Goal: Transaction & Acquisition: Purchase product/service

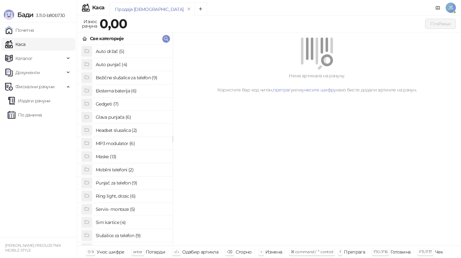
click at [128, 184] on h4 "Punjač za telefon (9)" at bounding box center [132, 182] width 72 height 10
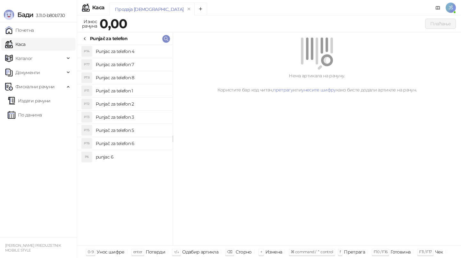
click at [127, 107] on h4 "Punjač za telefon 2" at bounding box center [132, 104] width 72 height 10
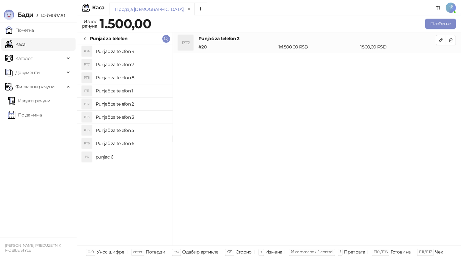
click at [135, 129] on h4 "Punjač za telefon 5" at bounding box center [132, 130] width 72 height 10
click at [159, 114] on h4 "Punjač za telefon 3" at bounding box center [132, 117] width 72 height 10
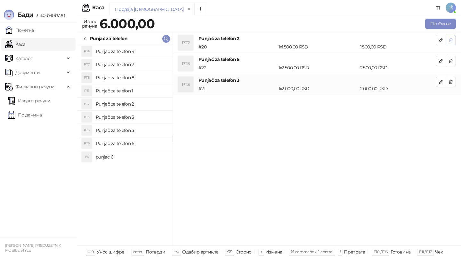
click at [453, 39] on icon "button" at bounding box center [450, 39] width 5 height 5
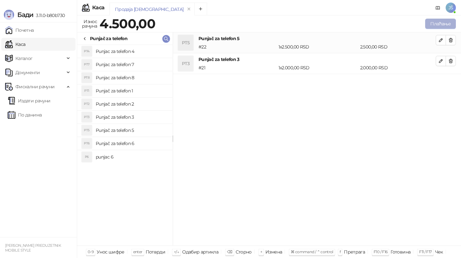
click at [446, 27] on button "Плаћање" at bounding box center [440, 24] width 31 height 10
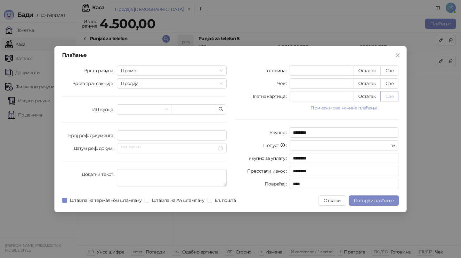
click at [392, 94] on button "Све" at bounding box center [390, 96] width 19 height 10
type input "****"
click at [380, 199] on span "Потврди плаћање" at bounding box center [374, 200] width 40 height 6
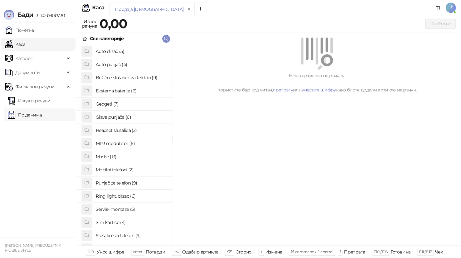
click at [37, 114] on link "По данима" at bounding box center [25, 114] width 34 height 13
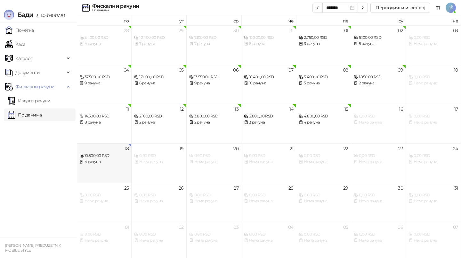
click at [118, 180] on div "18 10.500,00 RSD 4 рачуна" at bounding box center [104, 162] width 55 height 39
